Goal: Information Seeking & Learning: Learn about a topic

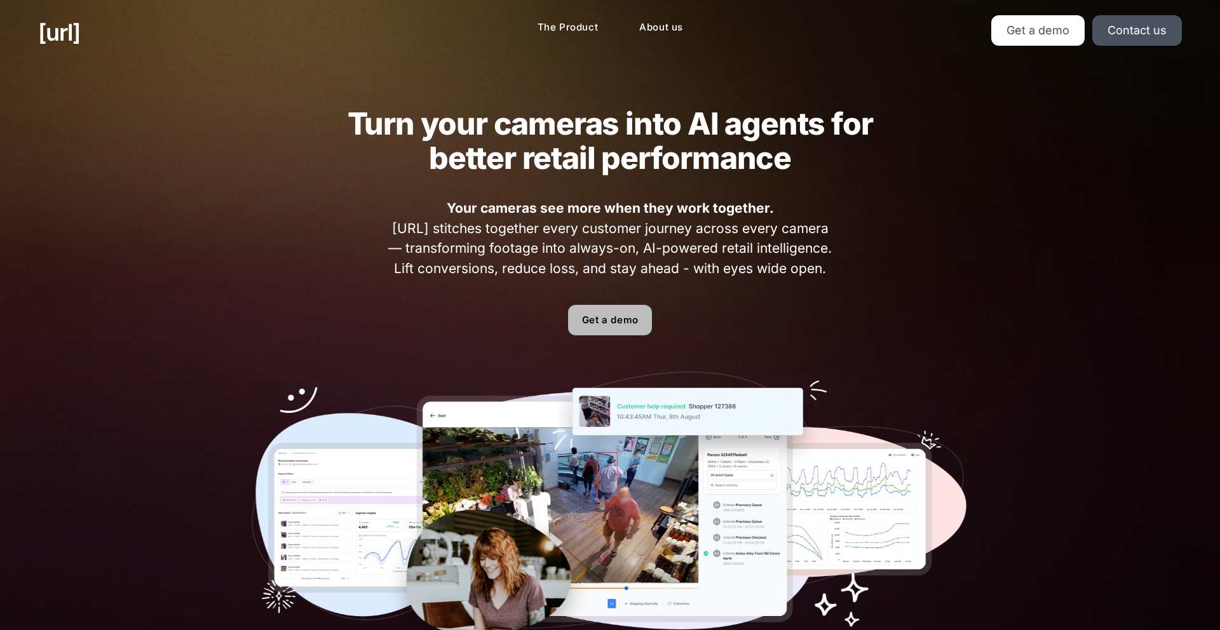
click at [647, 313] on link "Get a demo" at bounding box center [610, 320] width 84 height 30
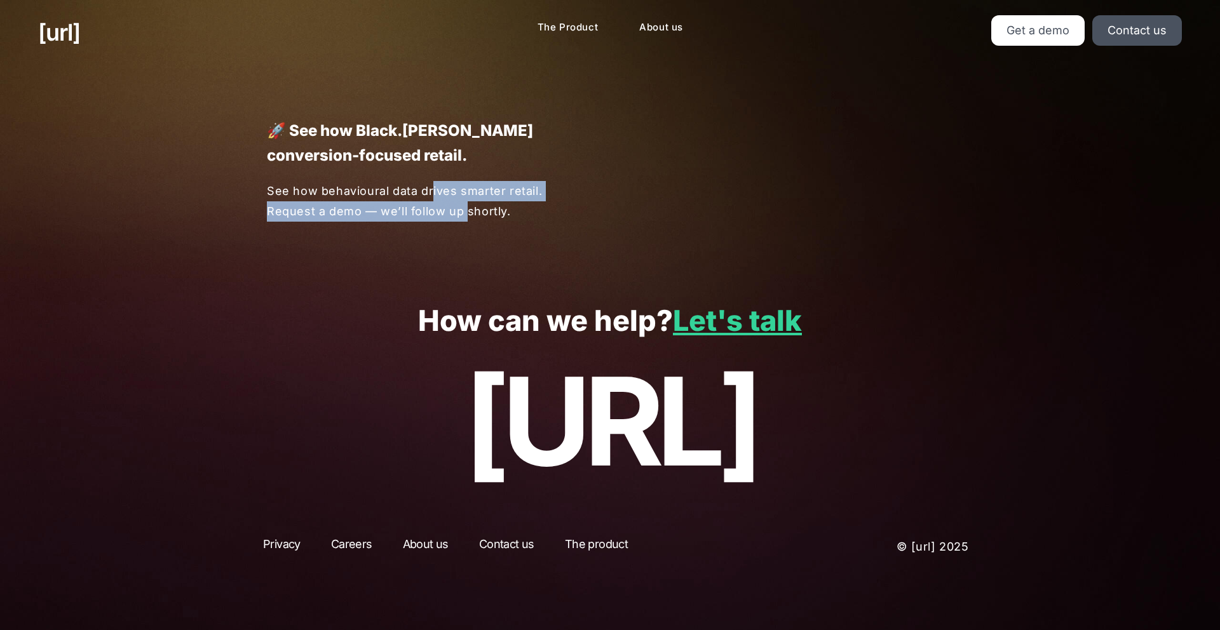
drag, startPoint x: 433, startPoint y: 190, endPoint x: 464, endPoint y: 201, distance: 33.8
click at [464, 201] on p "See how behavioural data drives smarter retail. Request a demo — we’ll follow u…" at bounding box center [423, 201] width 313 height 40
drag, startPoint x: 464, startPoint y: 201, endPoint x: 480, endPoint y: 210, distance: 17.3
click at [467, 203] on p "See how behavioural data drives smarter retail. Request a demo — we’ll follow u…" at bounding box center [423, 201] width 313 height 40
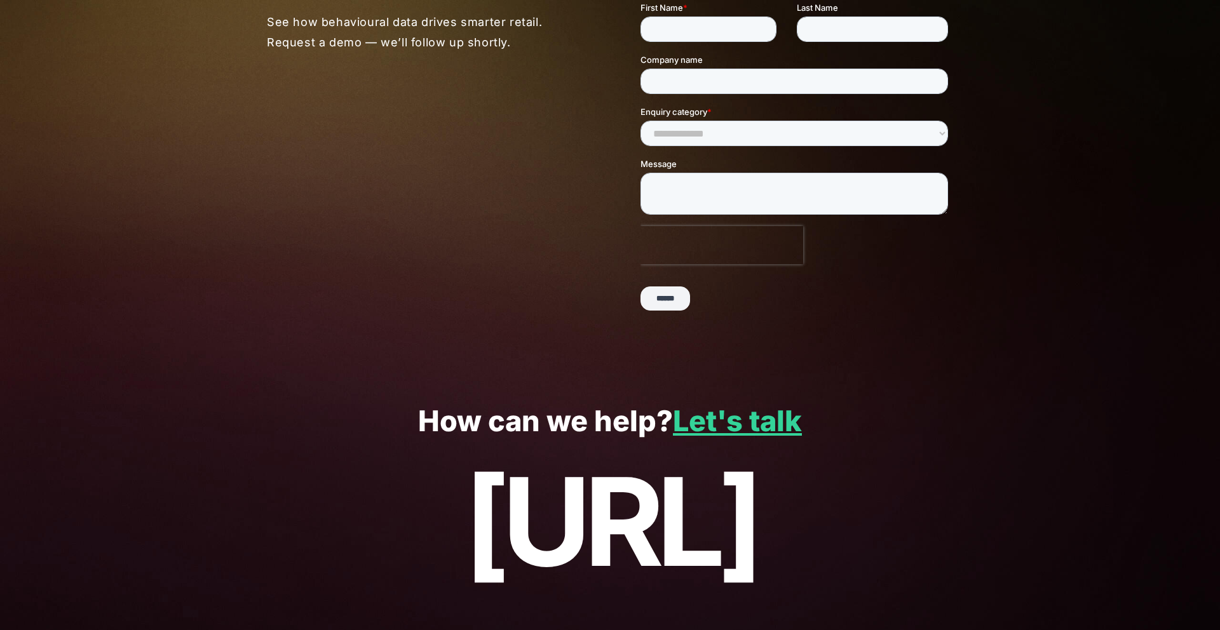
scroll to position [213, 0]
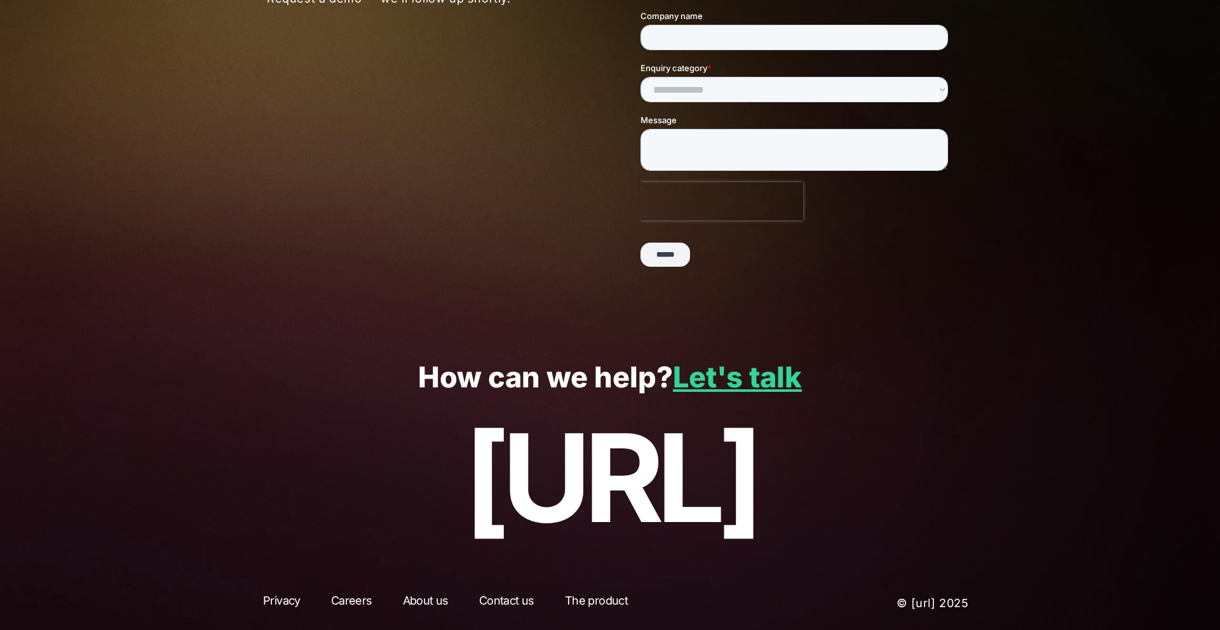
click at [583, 606] on link "The product" at bounding box center [596, 603] width 86 height 23
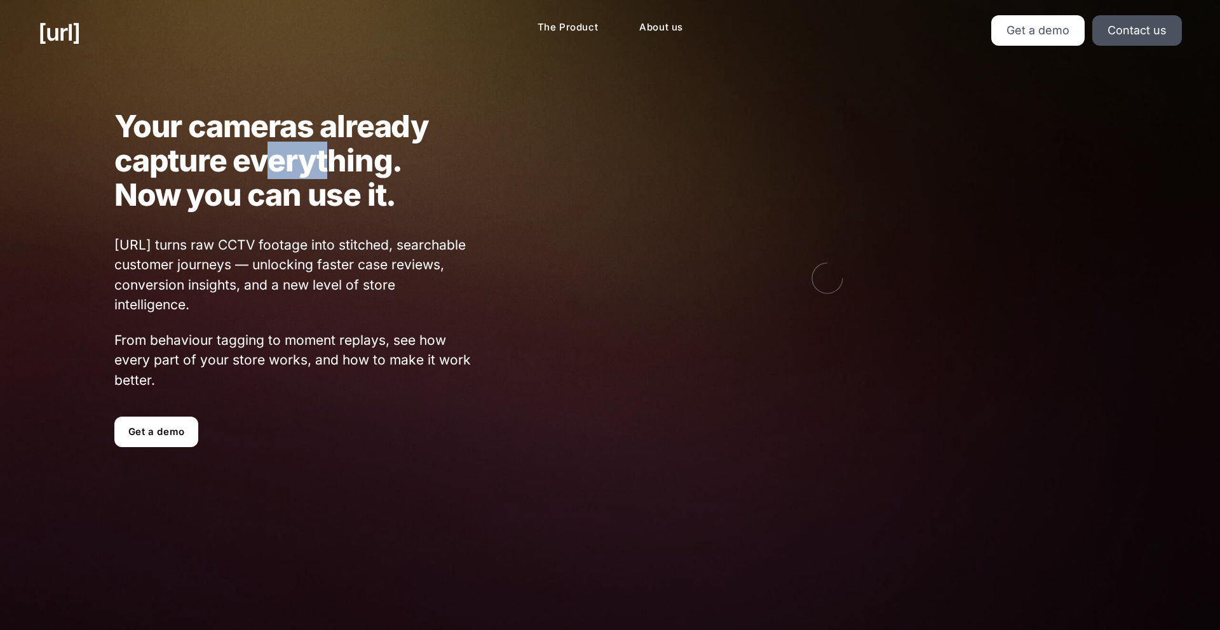
drag, startPoint x: 263, startPoint y: 165, endPoint x: 351, endPoint y: 161, distance: 87.8
click at [351, 161] on h1 "Your cameras already capture everything. Now you can use it." at bounding box center [293, 160] width 358 height 103
drag, startPoint x: 351, startPoint y: 161, endPoint x: 312, endPoint y: 180, distance: 43.5
click at [351, 161] on h1 "Your cameras already capture everything. Now you can use it." at bounding box center [293, 160] width 358 height 103
click at [237, 198] on h1 "Your cameras already capture everything. Now you can use it." at bounding box center [293, 160] width 358 height 103
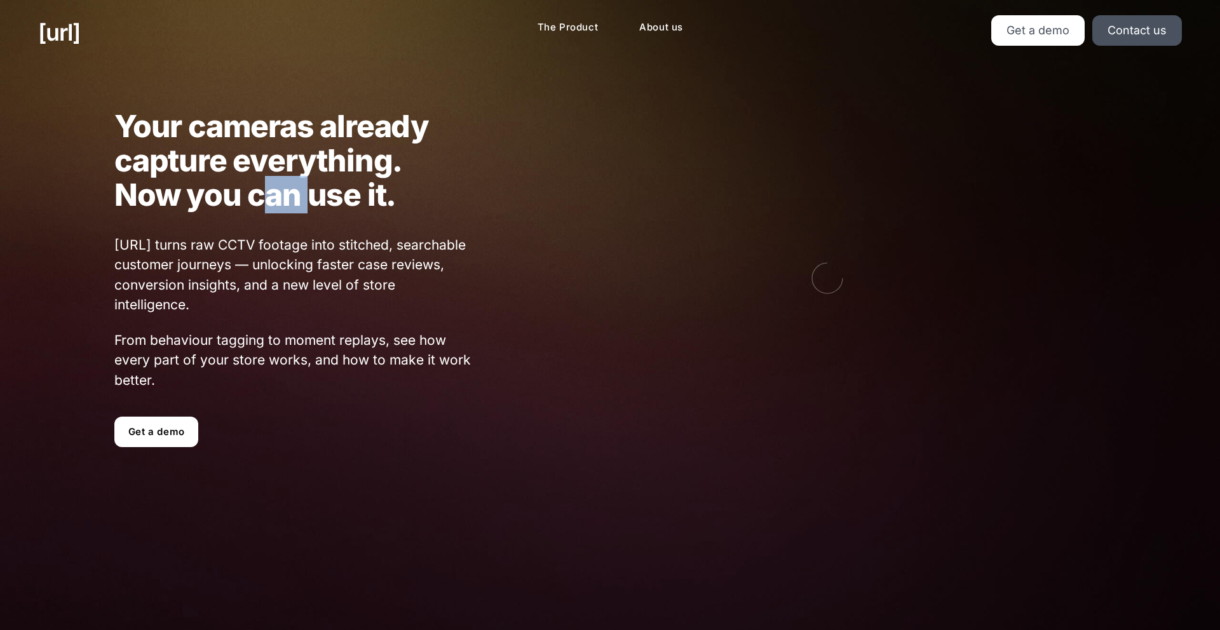
click at [238, 199] on h1 "Your cameras already capture everything. Now you can use it." at bounding box center [293, 160] width 358 height 103
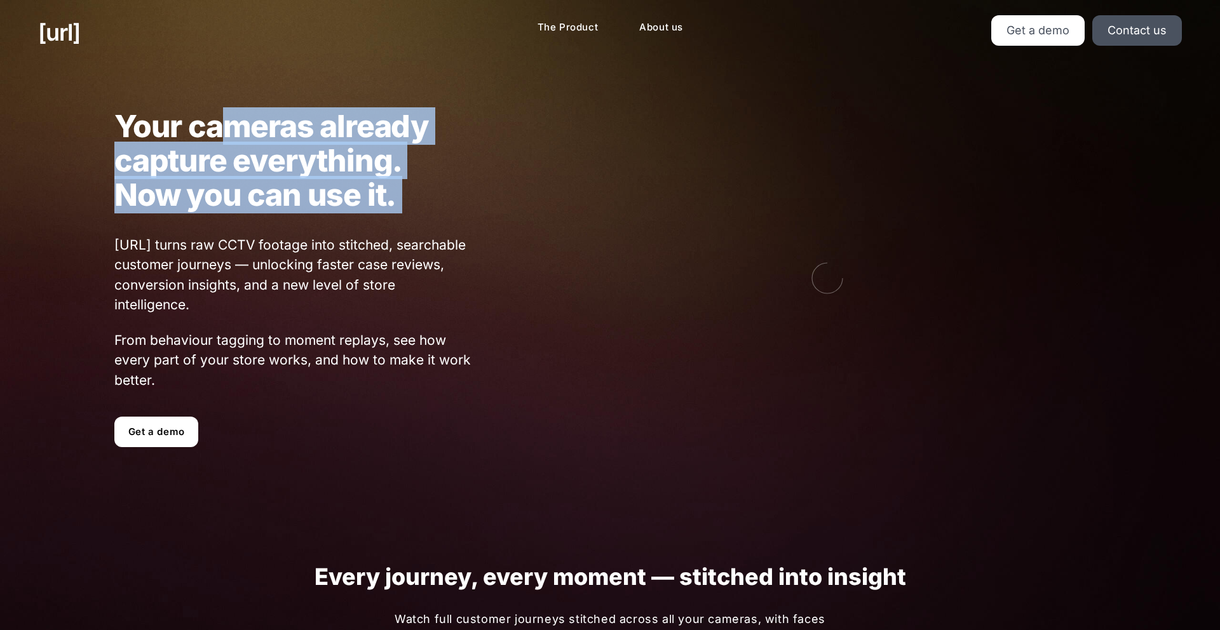
drag, startPoint x: 234, startPoint y: 127, endPoint x: 308, endPoint y: 238, distance: 133.1
click at [302, 231] on div "Your cameras already capture everything. Now you can use it. [URL] turns raw CC…" at bounding box center [255, 278] width 435 height 339
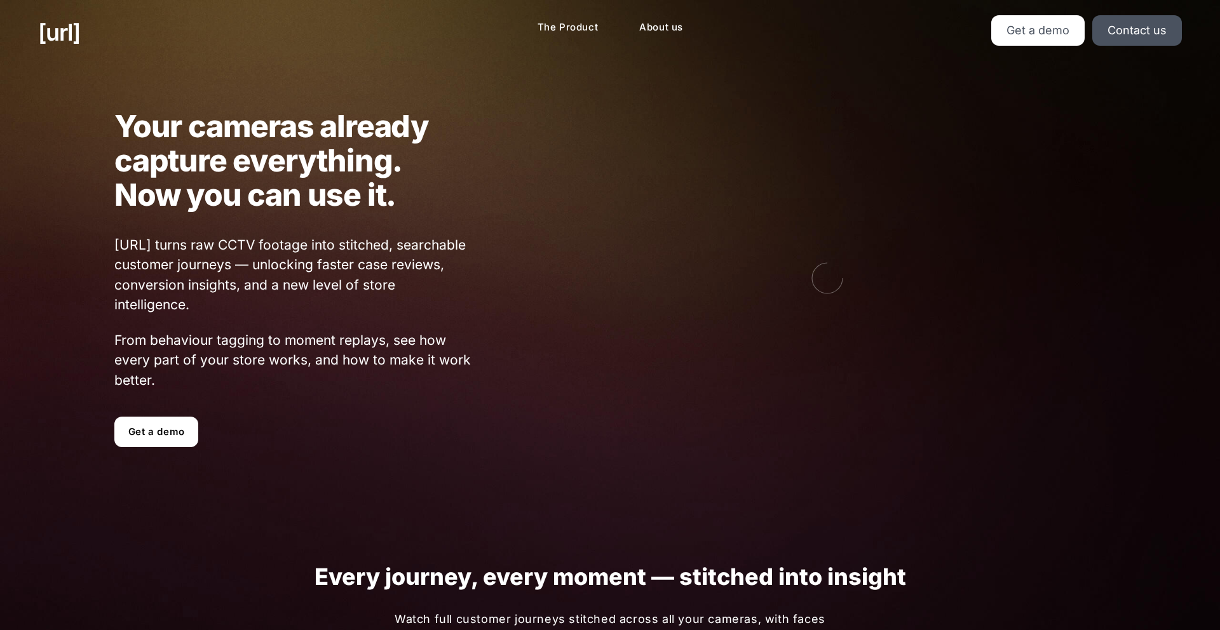
drag, startPoint x: 308, startPoint y: 238, endPoint x: 307, endPoint y: 253, distance: 14.6
click at [307, 238] on span "[URL] turns raw CCTV footage into stitched, searchable customer journeys — unlo…" at bounding box center [293, 275] width 358 height 80
